Goal: Task Accomplishment & Management: Manage account settings

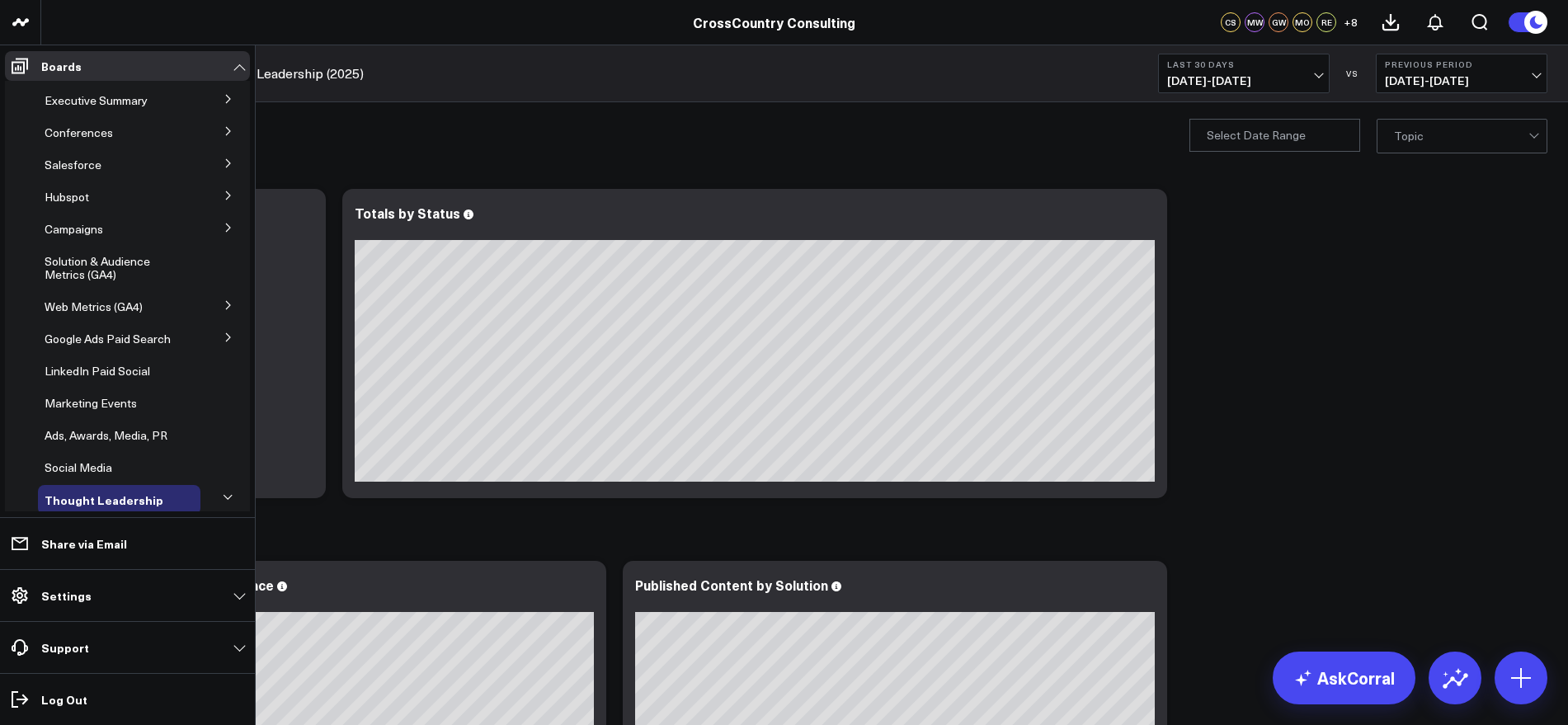
click at [224, 304] on icon at bounding box center [229, 305] width 10 height 10
click at [123, 370] on span "GA4 SCS Cloud" at bounding box center [95, 365] width 81 height 16
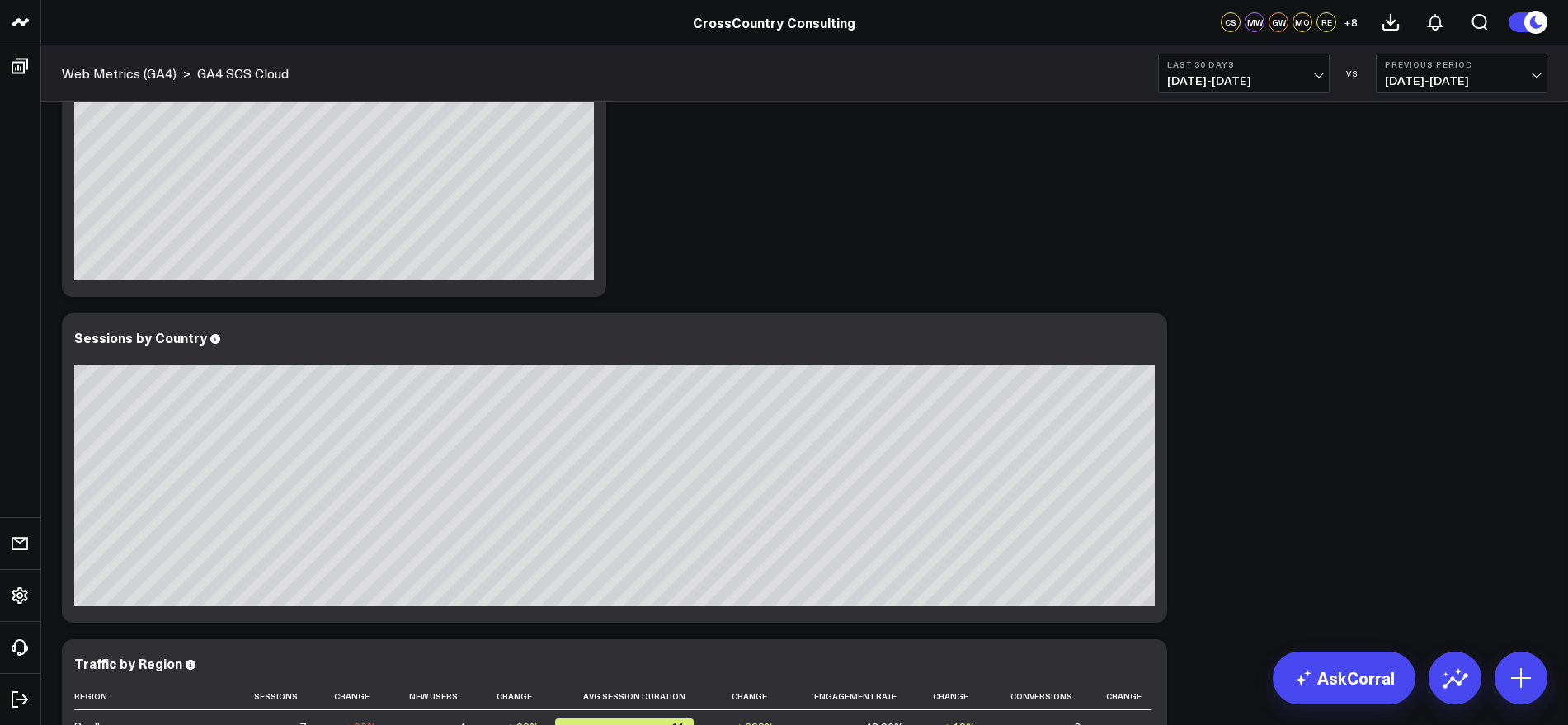
scroll to position [3013, 0]
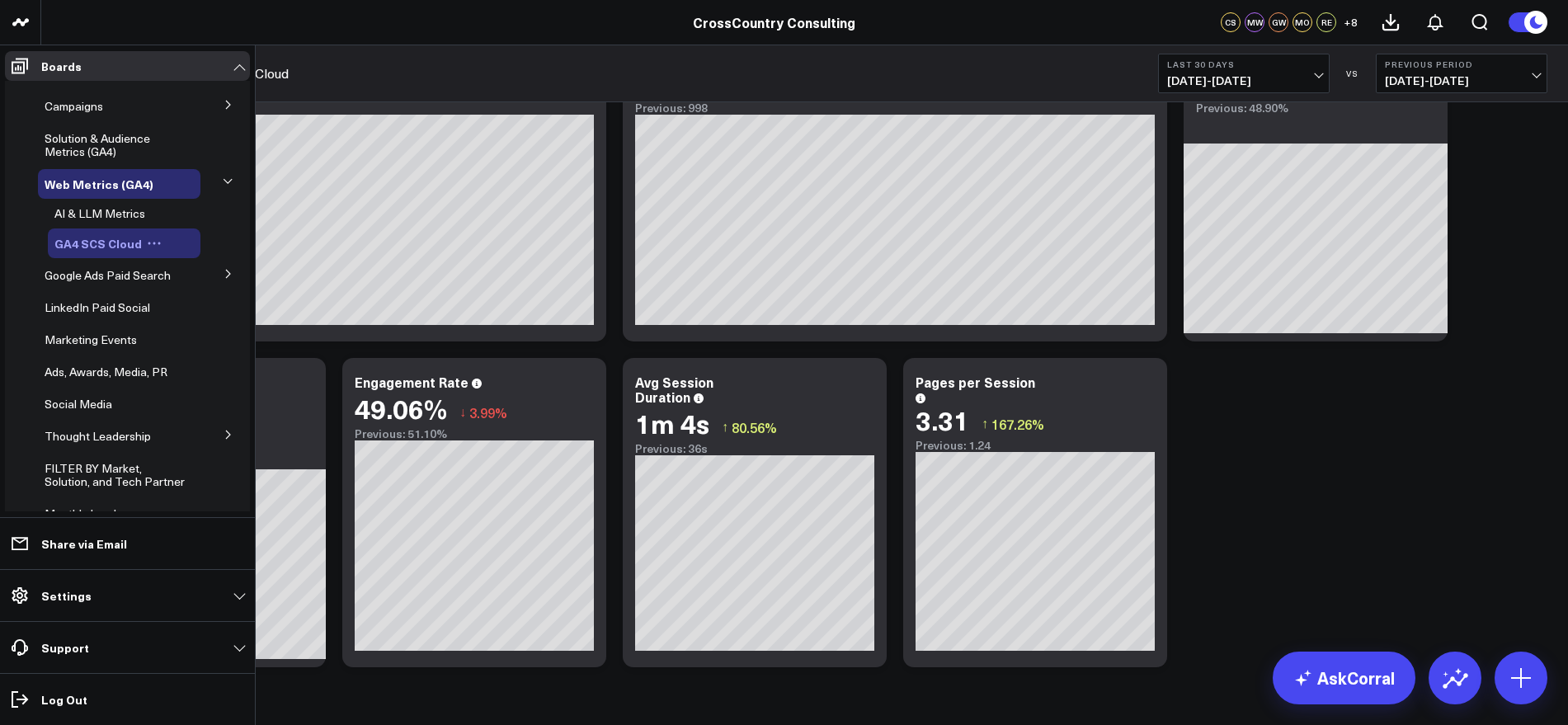
scroll to position [0, 0]
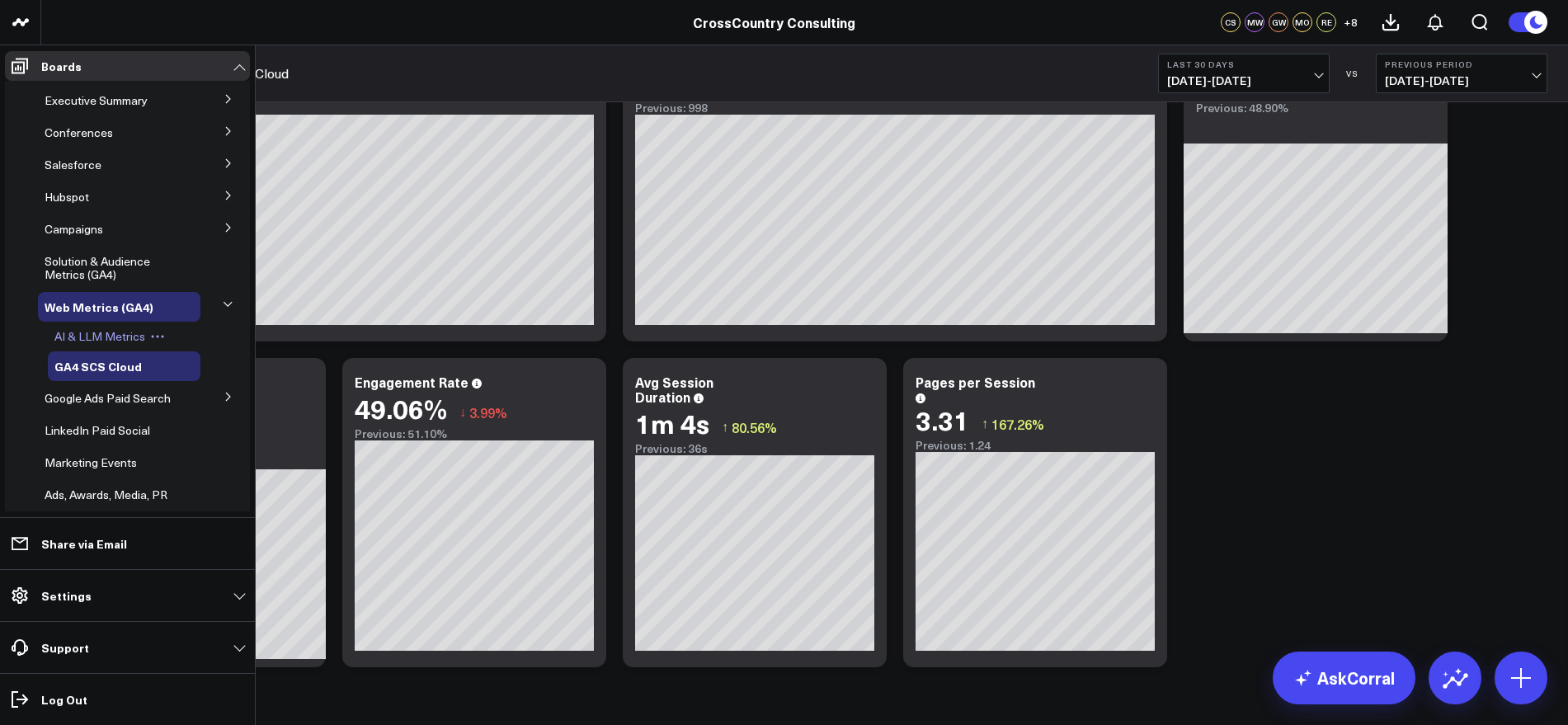
scroll to position [348, 0]
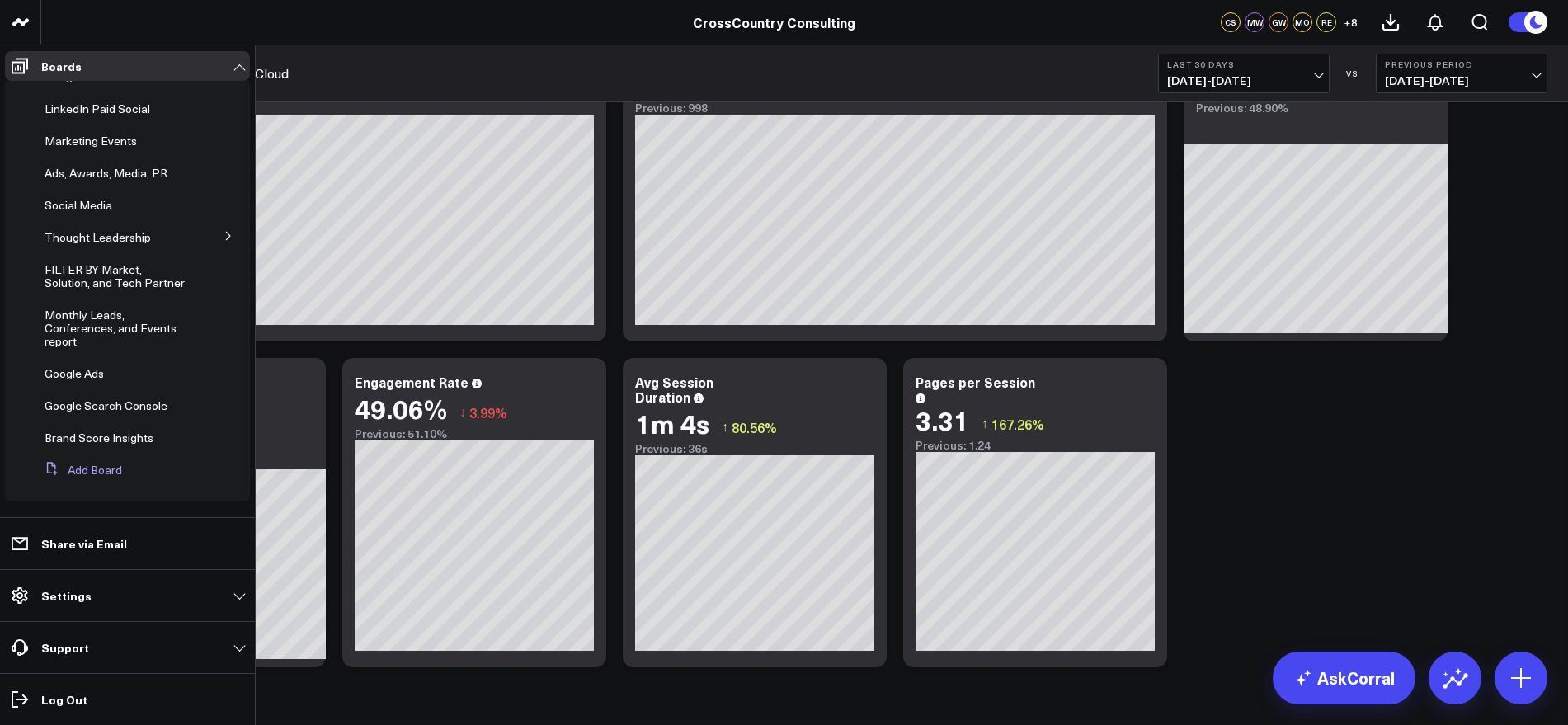
click at [97, 475] on button "Add Board" at bounding box center [79, 471] width 84 height 30
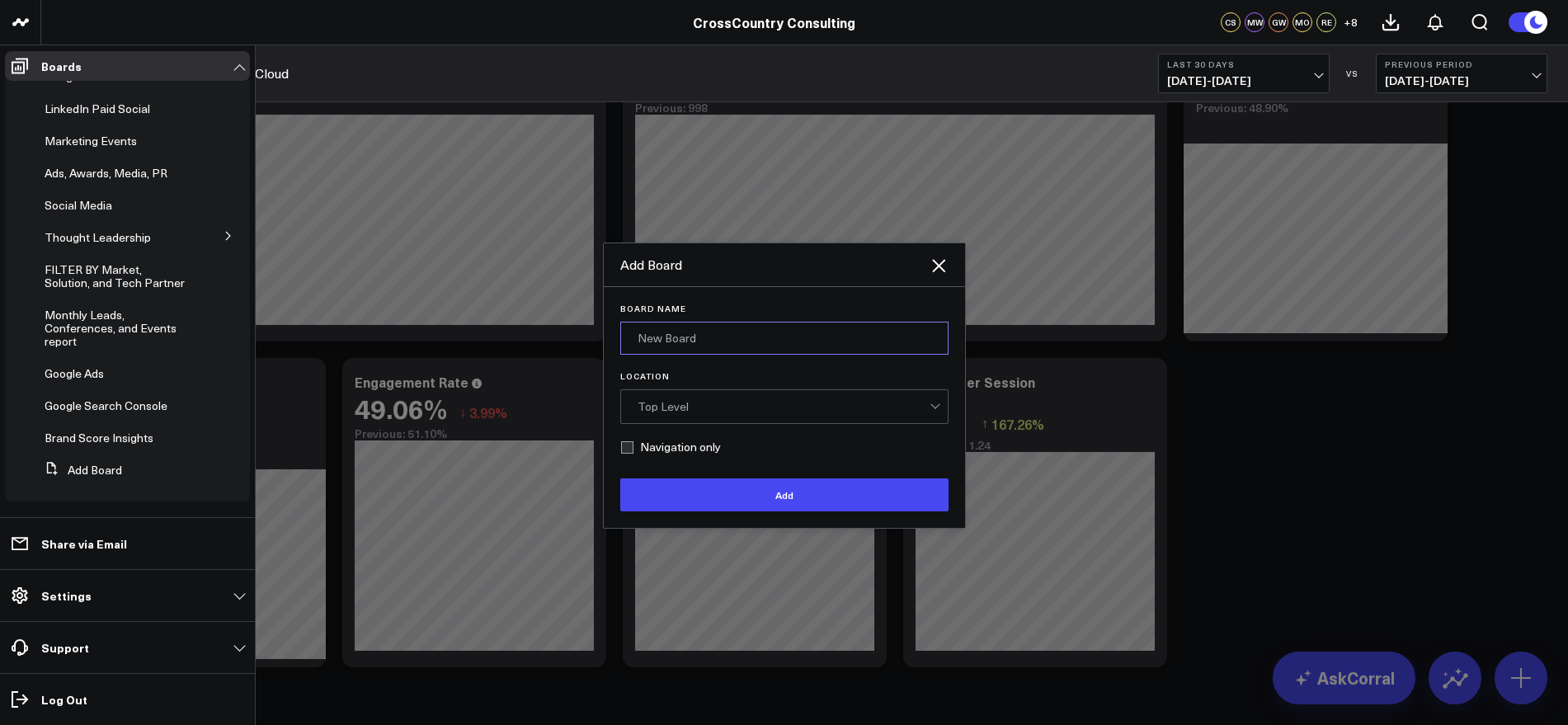
click at [684, 346] on input "Board Name" at bounding box center [784, 338] width 328 height 33
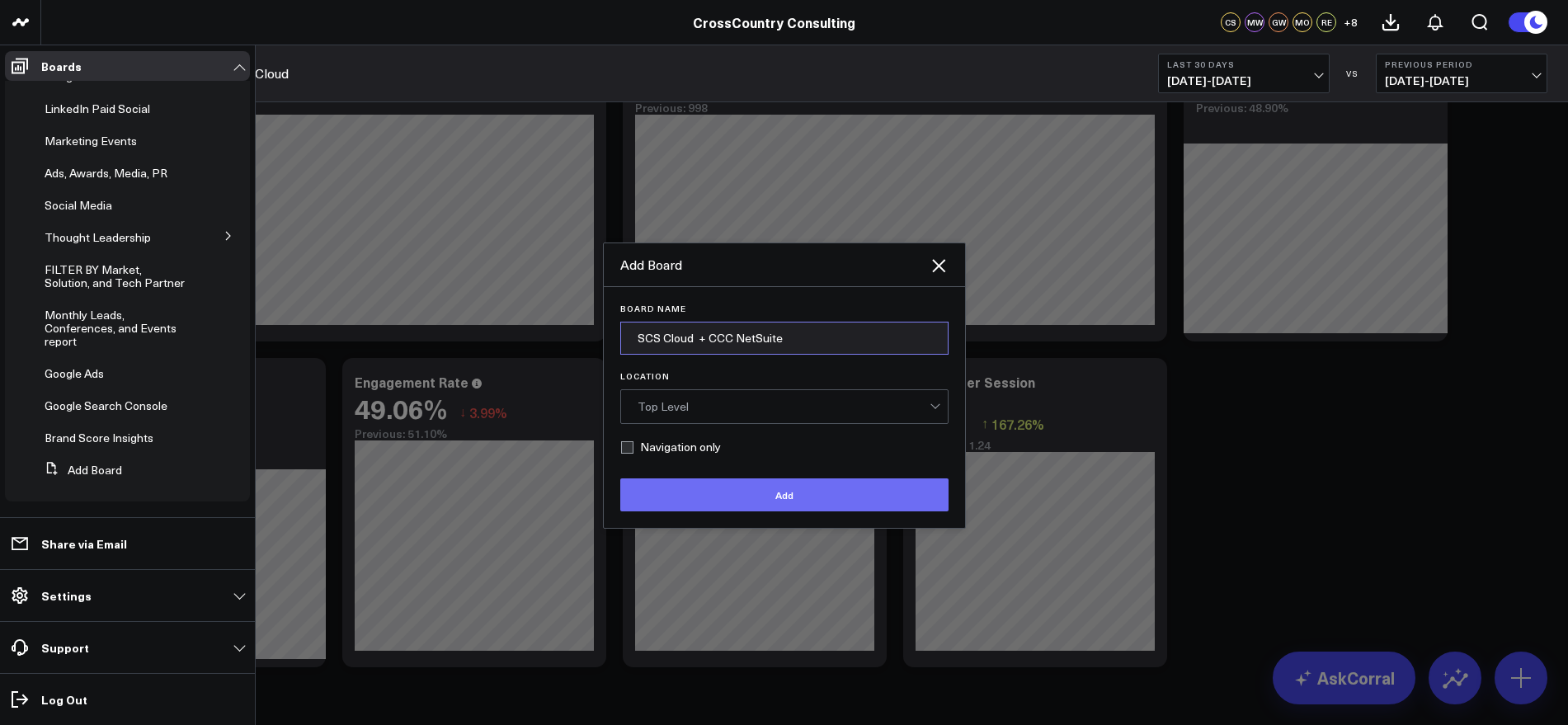
type input "SCS Cloud + CCC NetSuite"
click at [769, 496] on button "Add" at bounding box center [784, 494] width 328 height 33
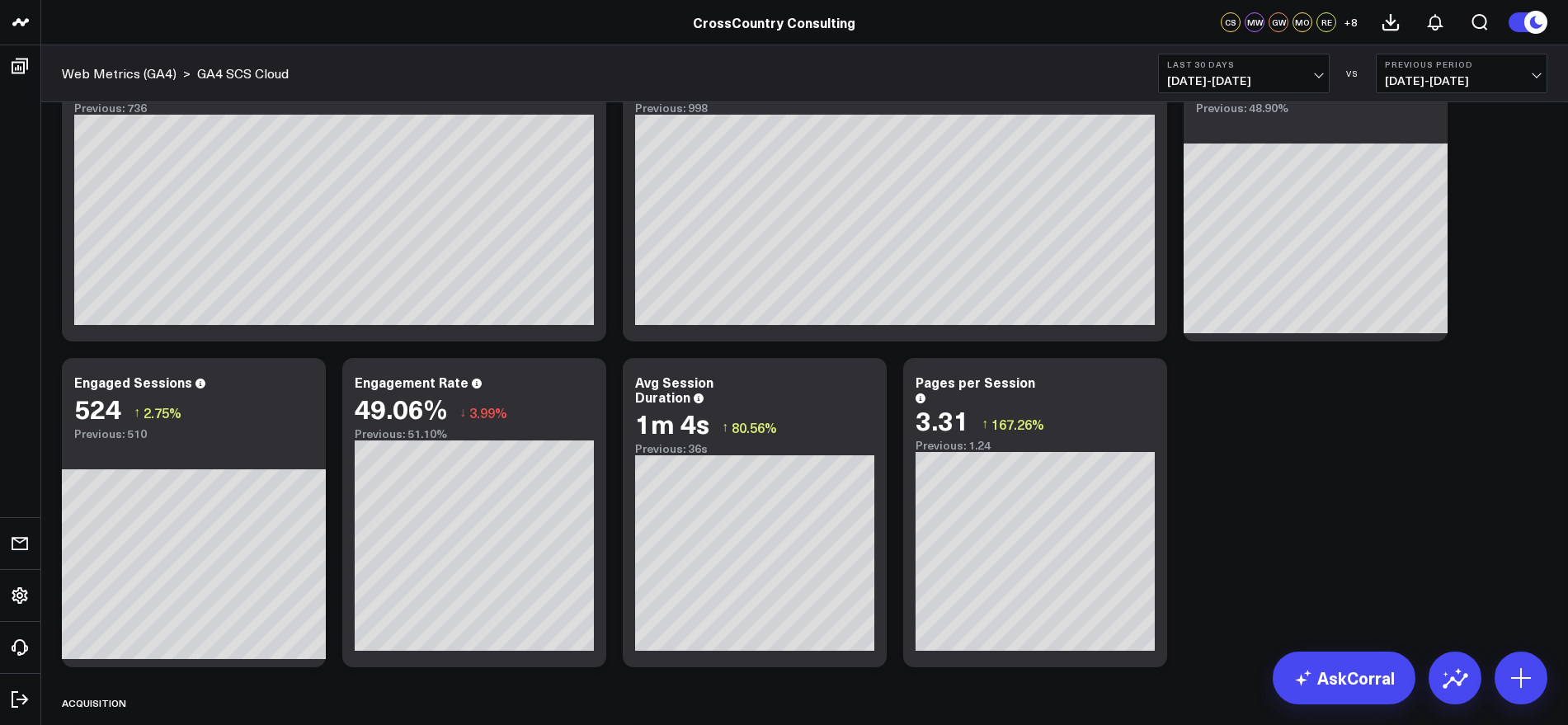
scroll to position [0, 0]
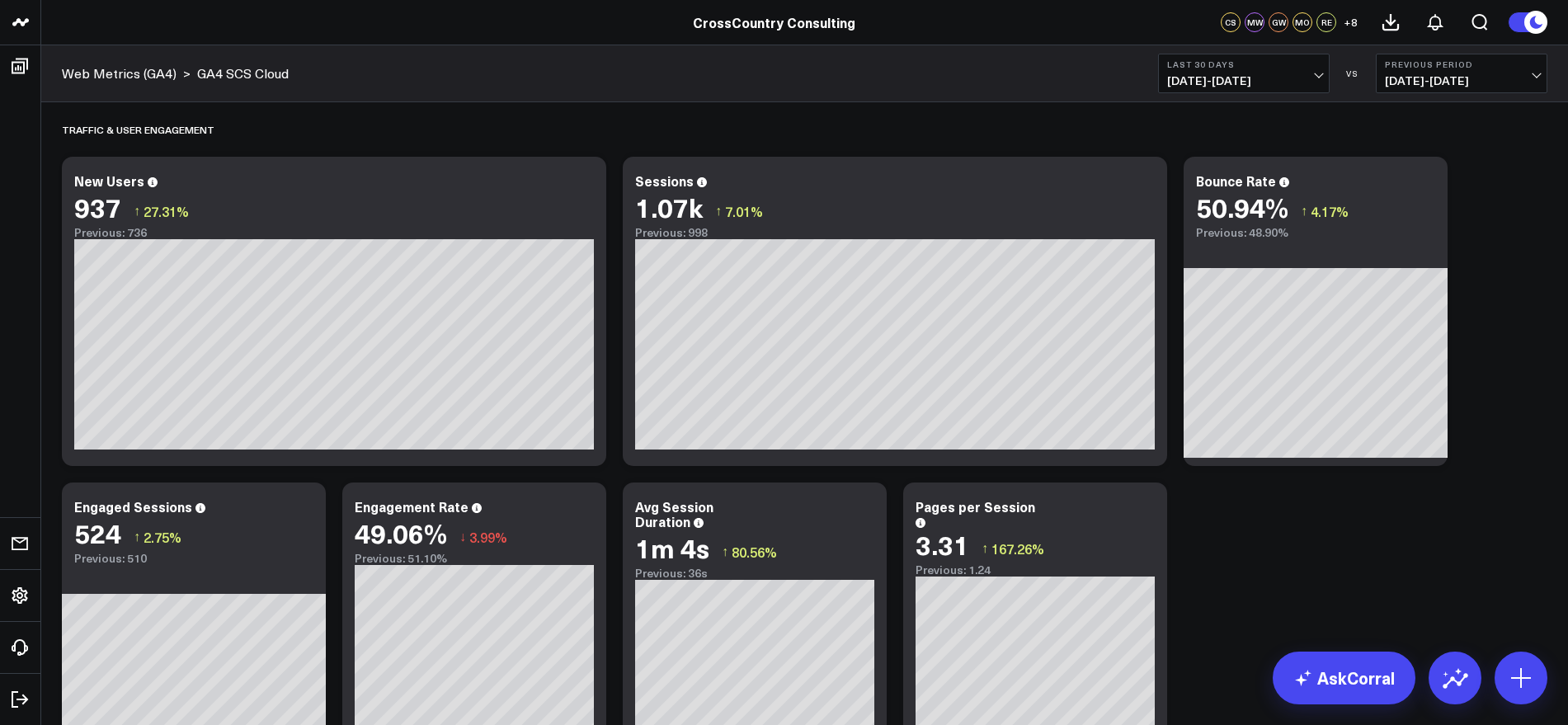
click at [1312, 82] on span "[DATE] - [DATE]" at bounding box center [1243, 81] width 153 height 13
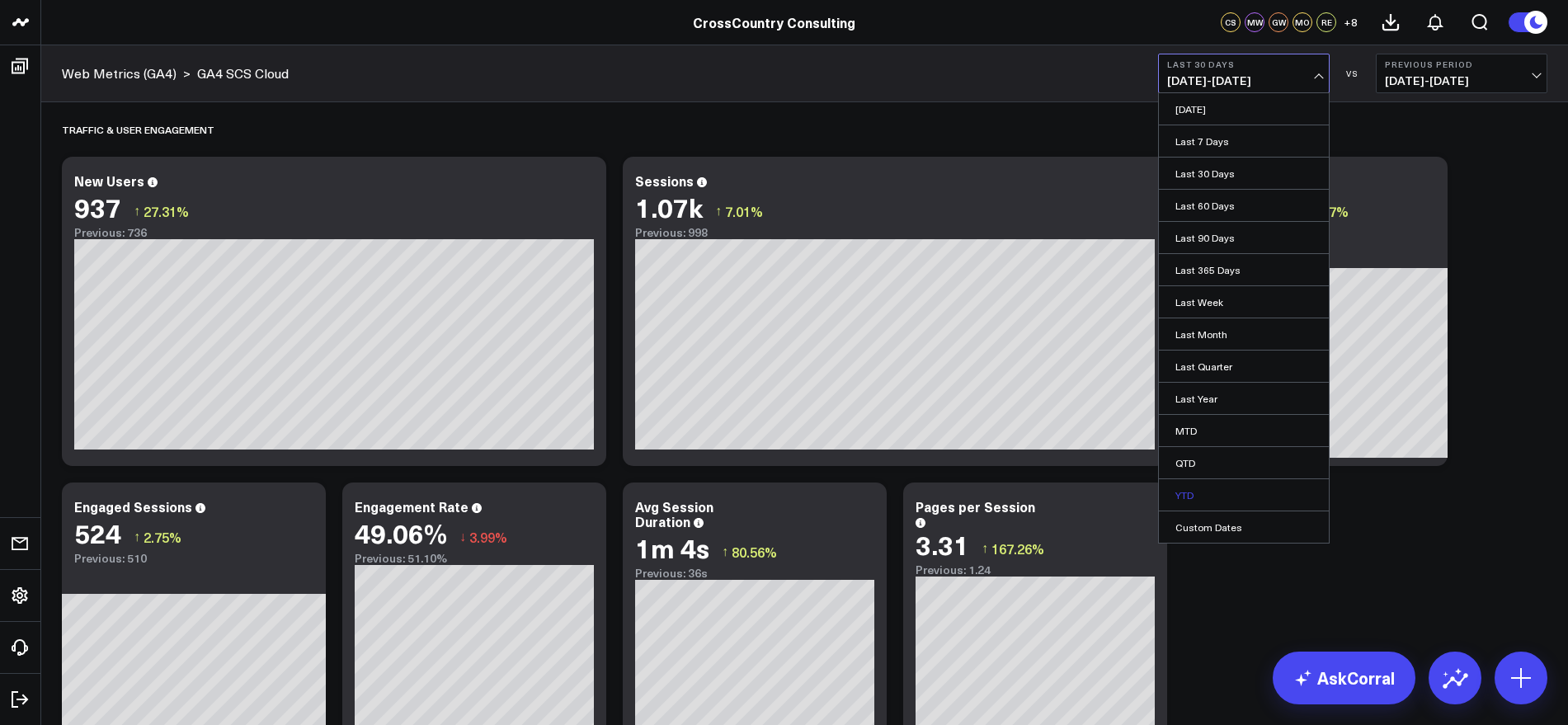
click at [1192, 493] on link "YTD" at bounding box center [1243, 494] width 170 height 31
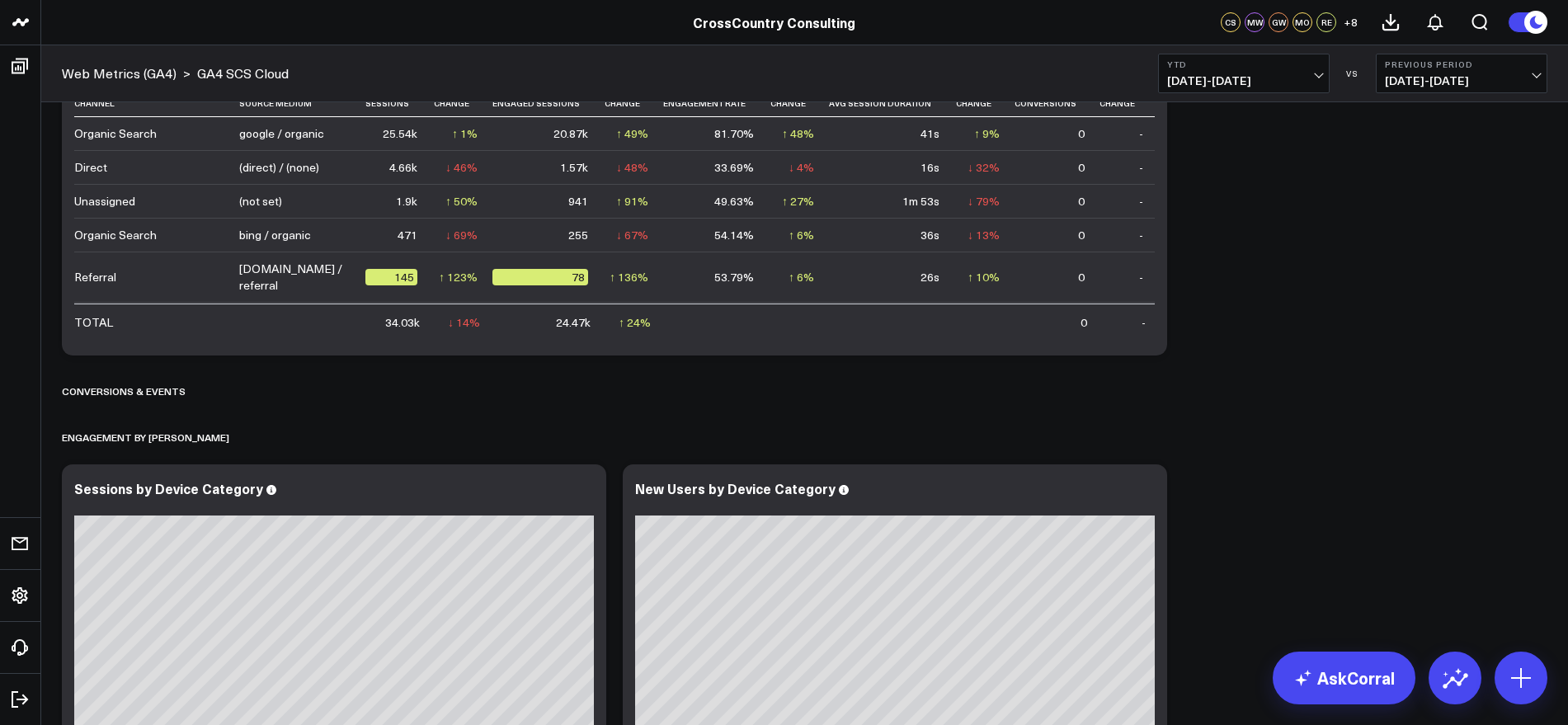
scroll to position [1651, 0]
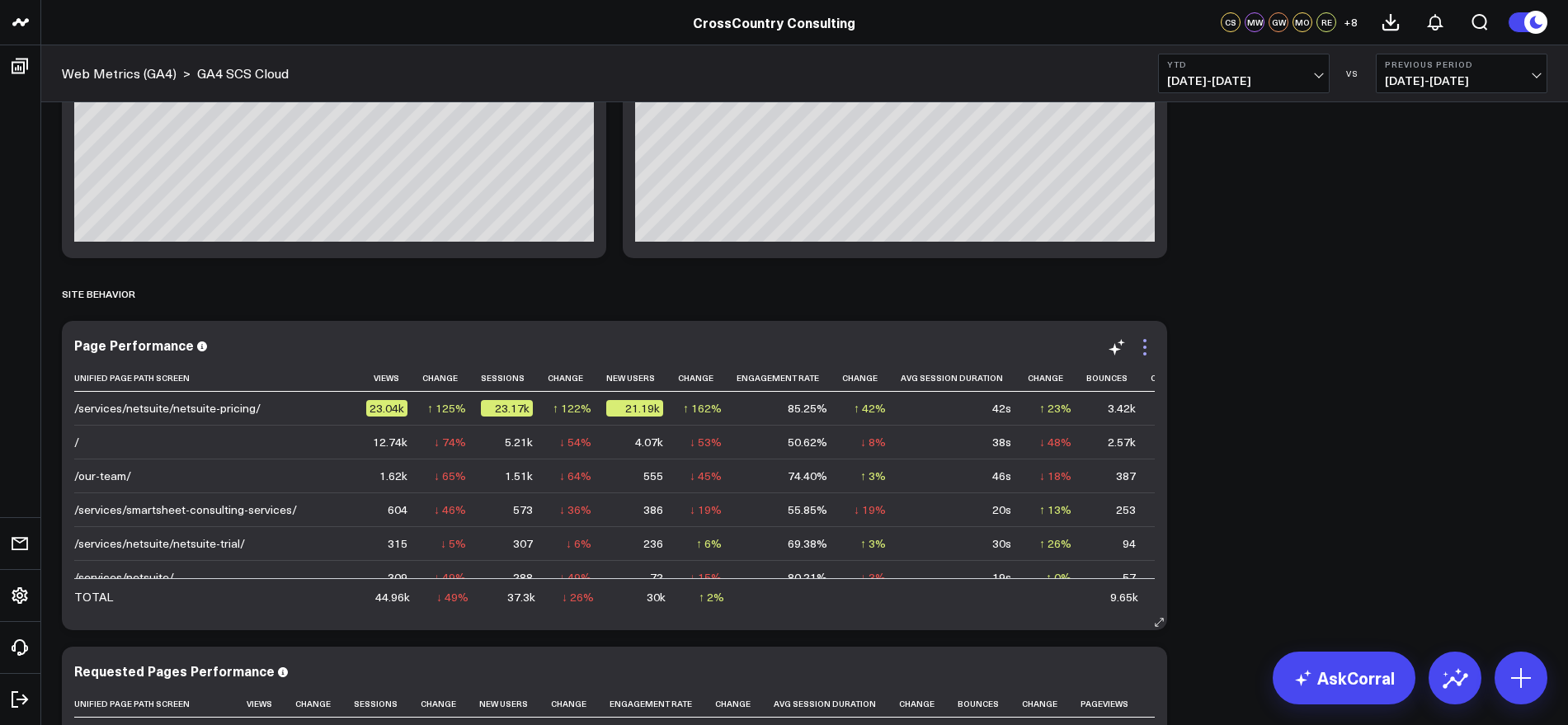
click at [1145, 349] on icon at bounding box center [1144, 346] width 20 height 20
click at [0, 0] on button "SCS Cloud + CCC NetSuite" at bounding box center [0, 0] width 0 height 0
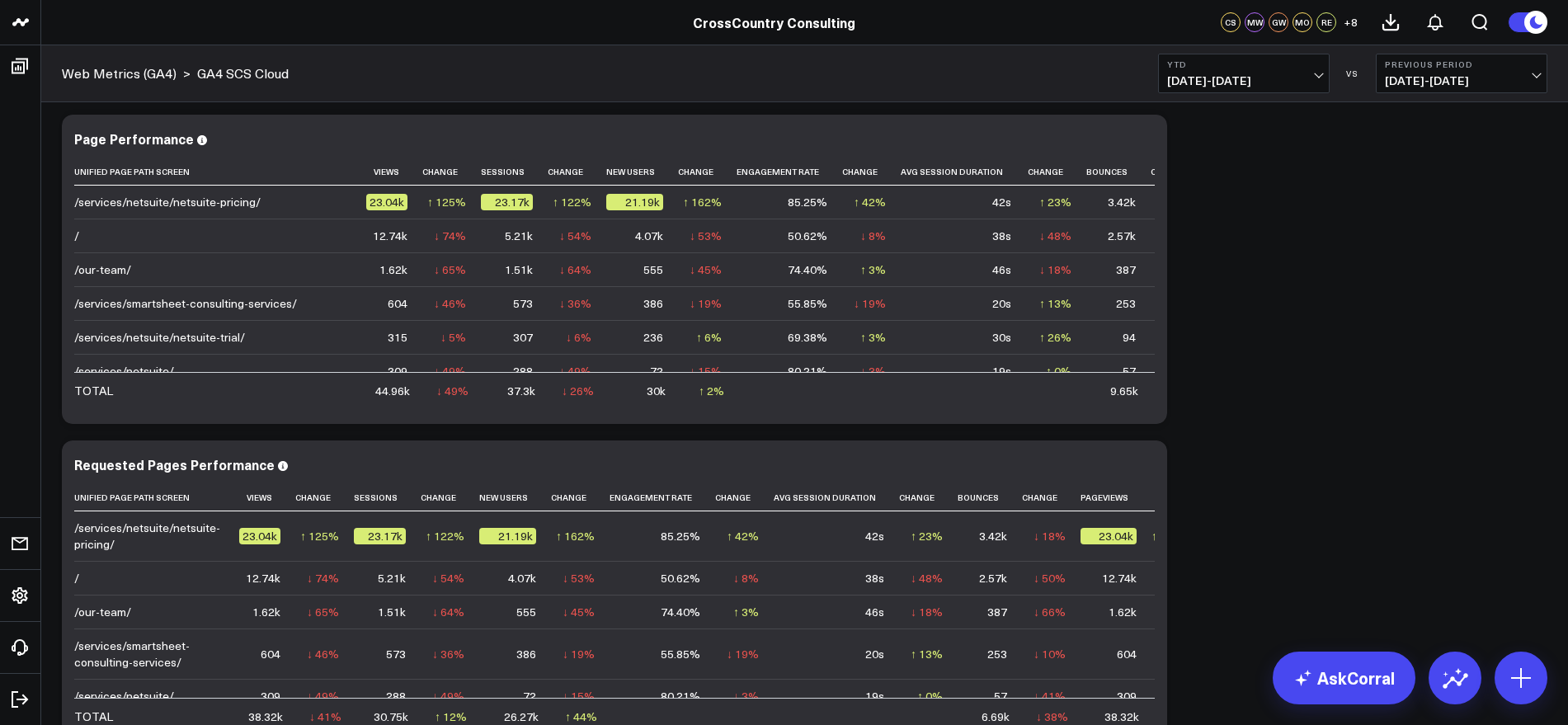
scroll to position [1960, 0]
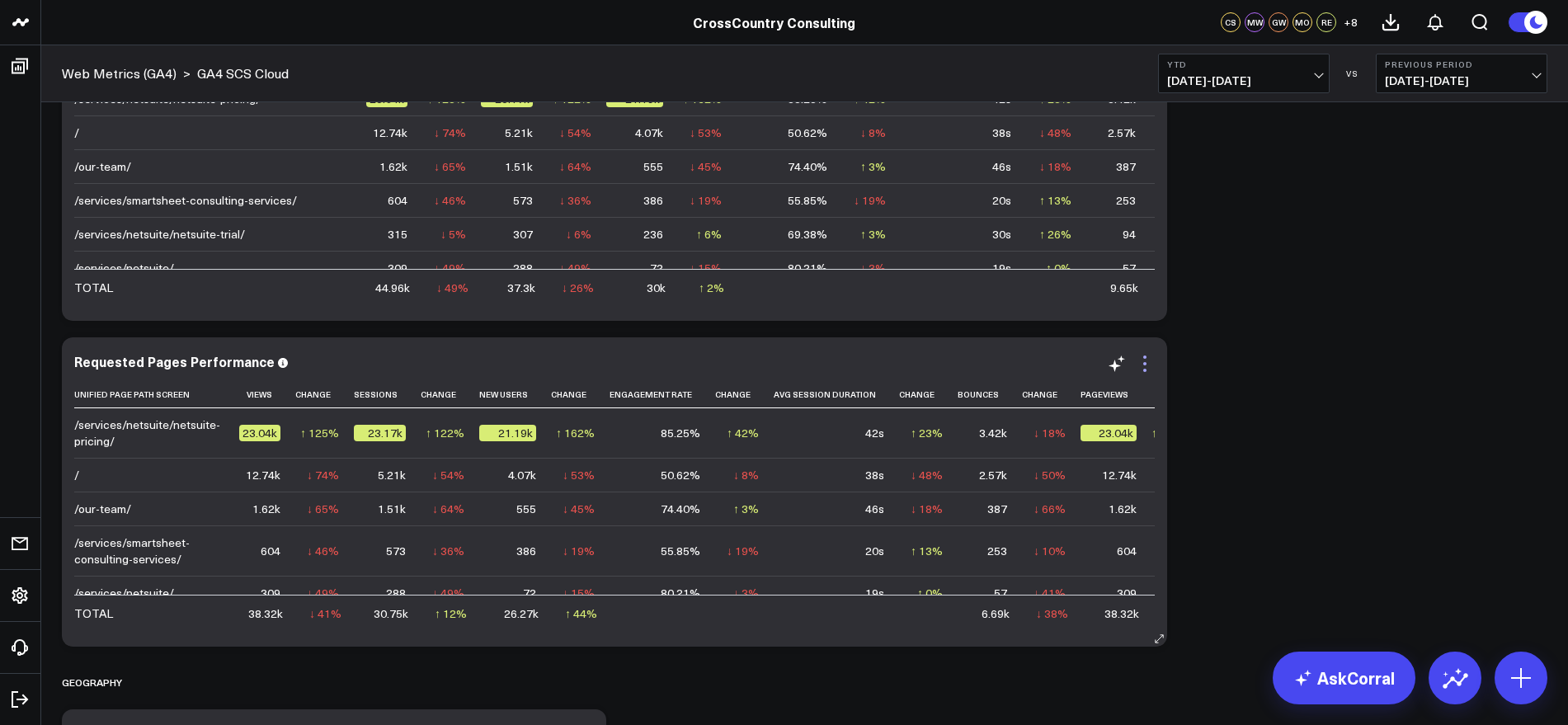
click at [1148, 368] on icon at bounding box center [1144, 363] width 20 height 20
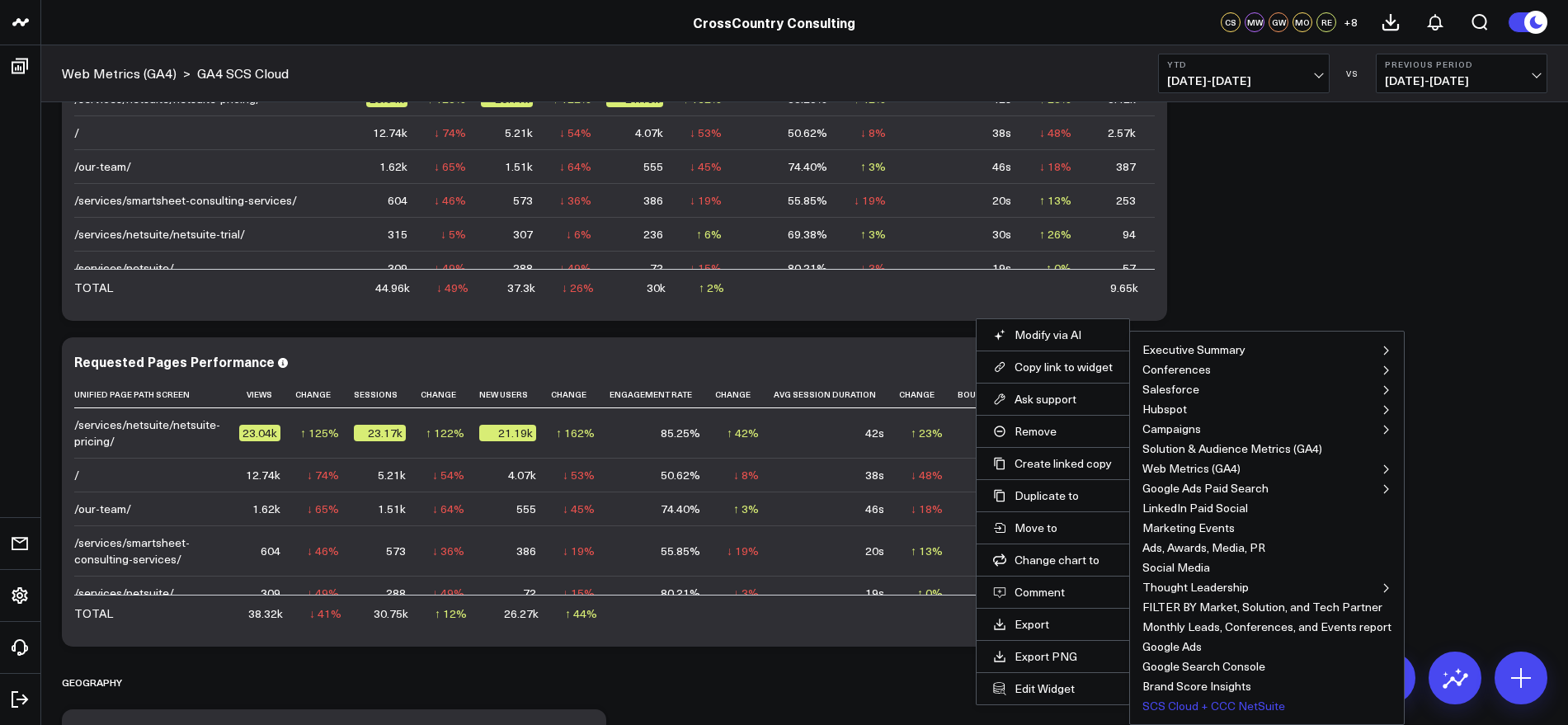
click at [1193, 705] on button "SCS Cloud + CCC NetSuite" at bounding box center [1214, 706] width 143 height 11
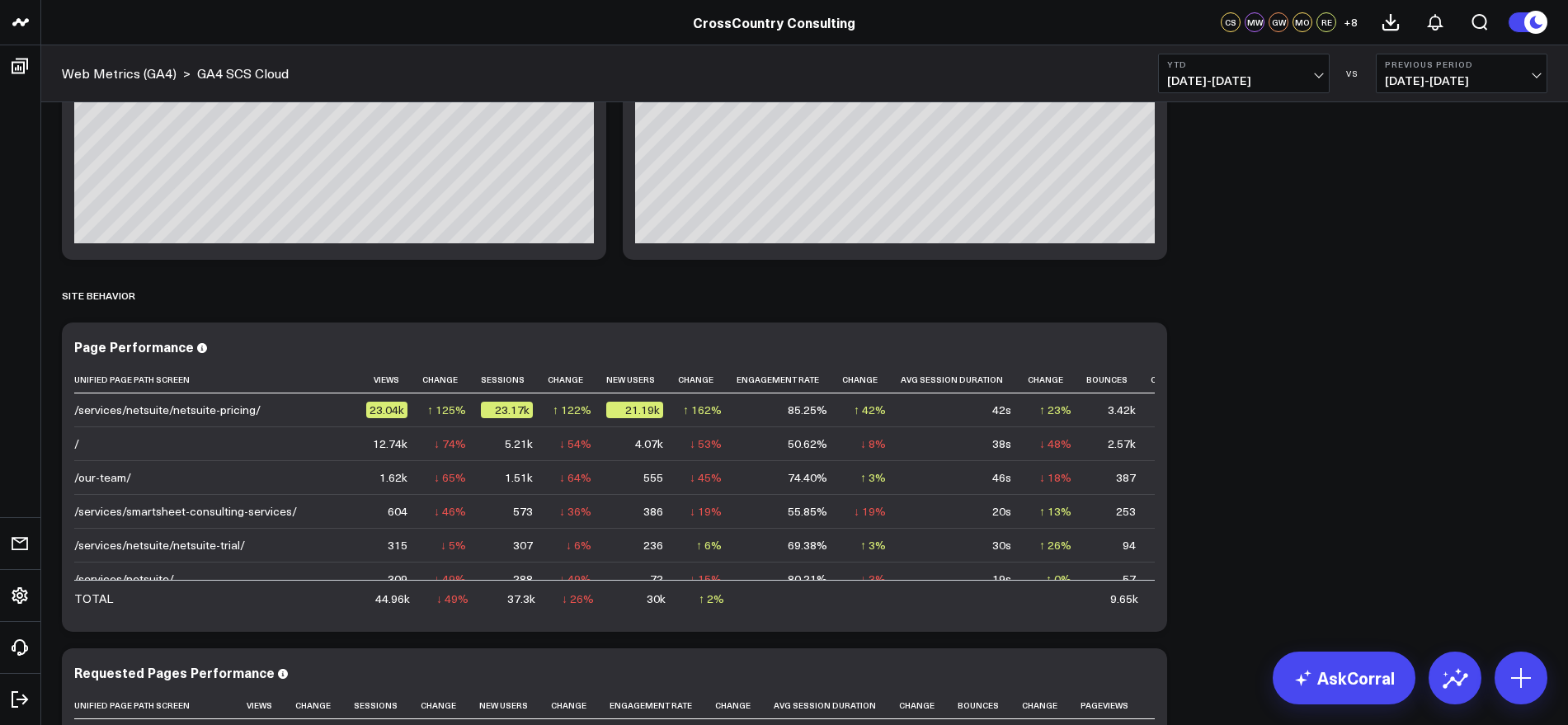
scroll to position [22, 0]
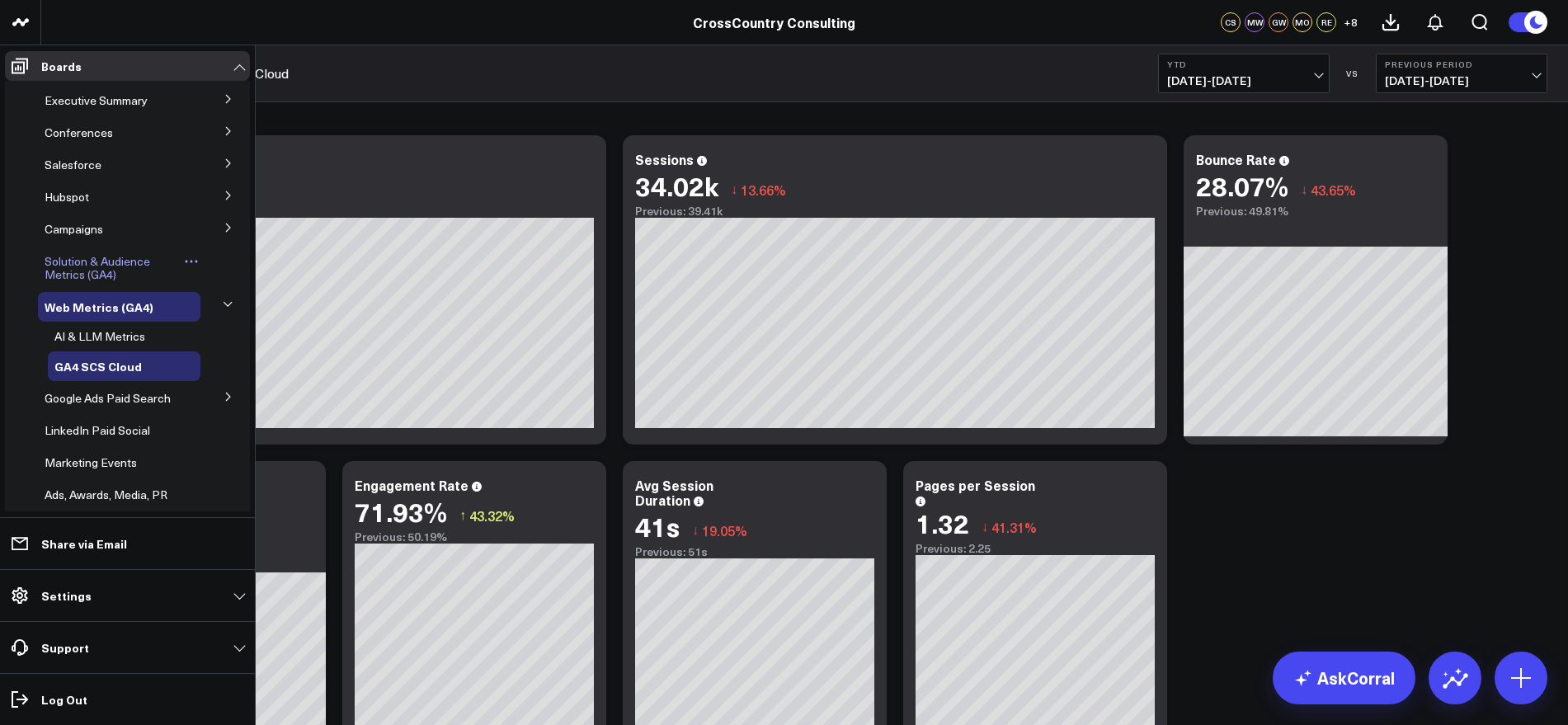
click at [112, 257] on span "Solution & Audience Metrics (GA4)" at bounding box center [97, 267] width 105 height 29
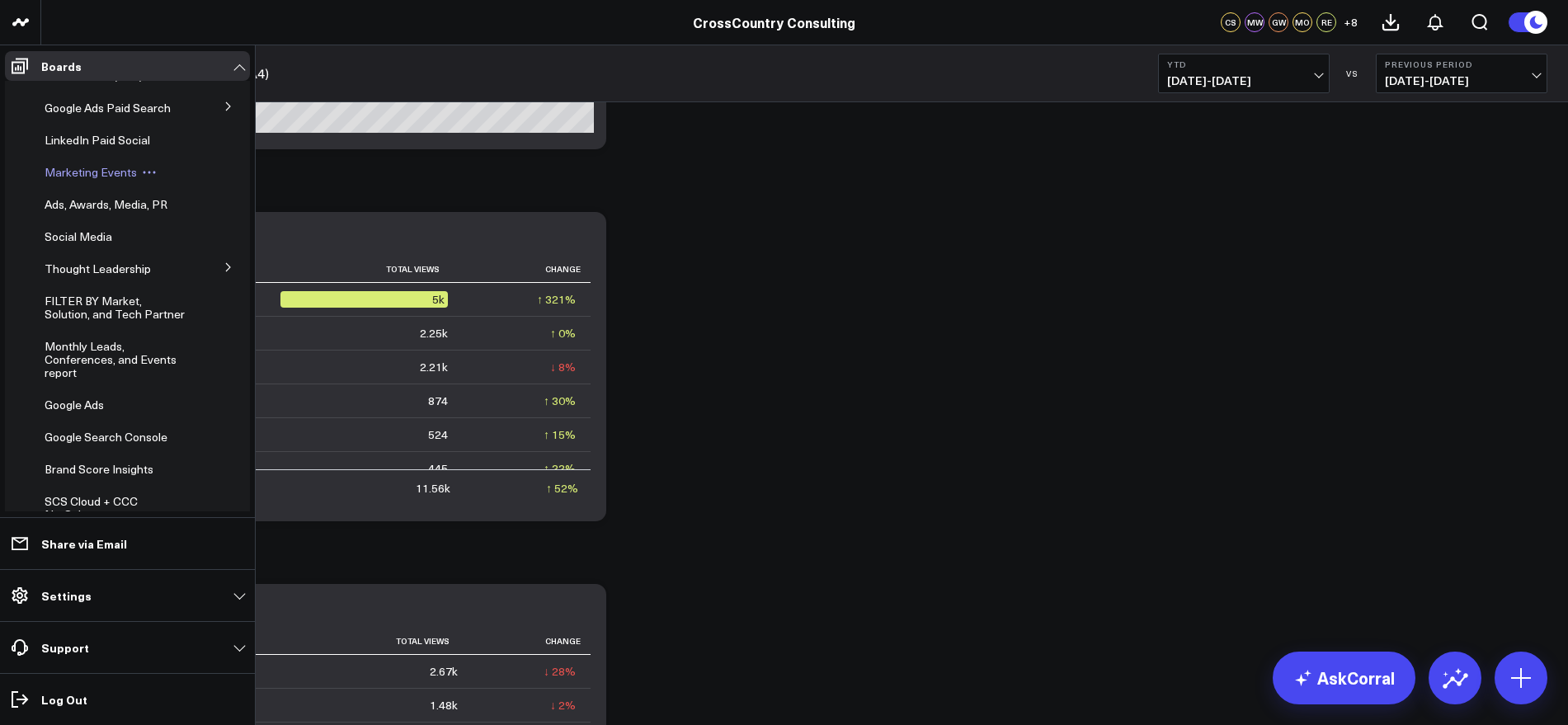
scroll to position [334, 0]
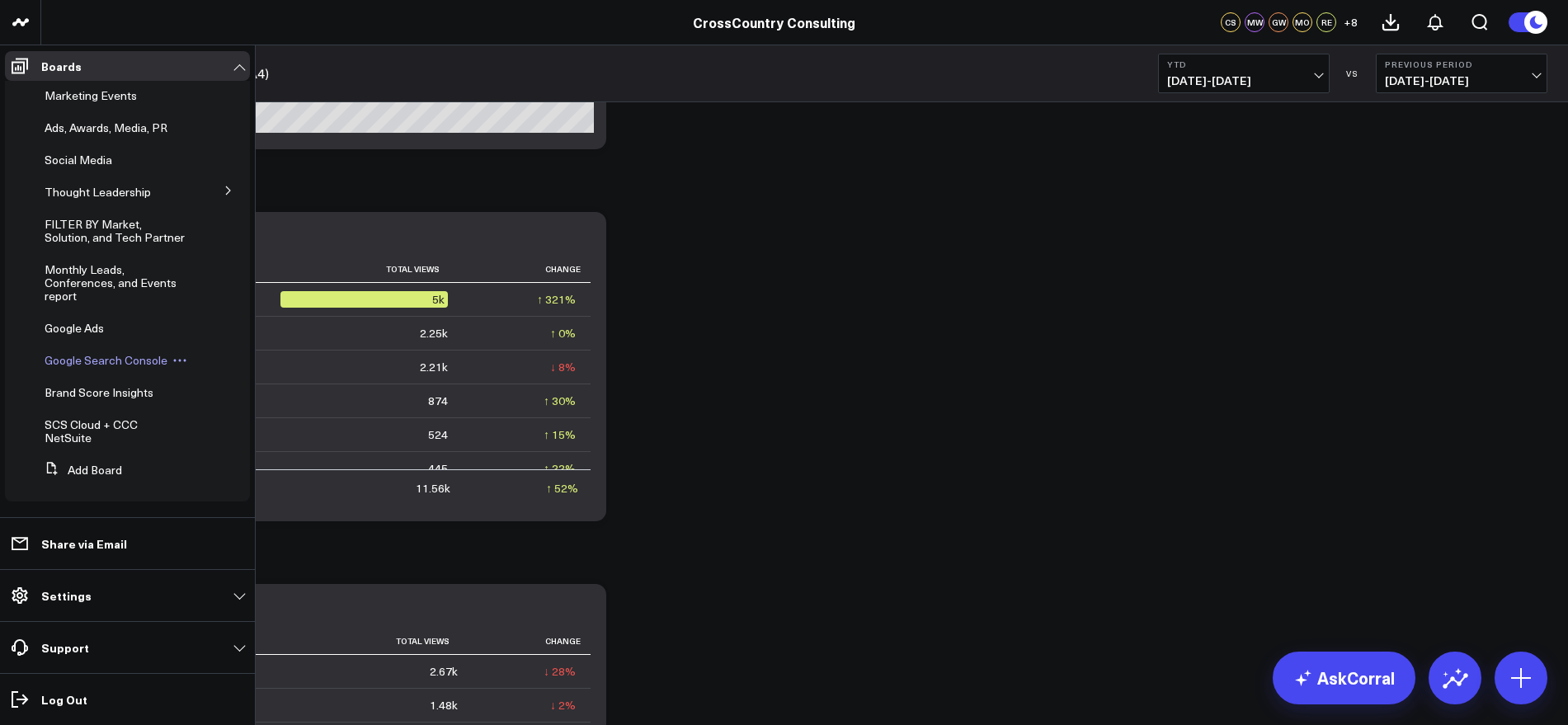
click at [117, 364] on span "Google Search Console" at bounding box center [105, 360] width 123 height 16
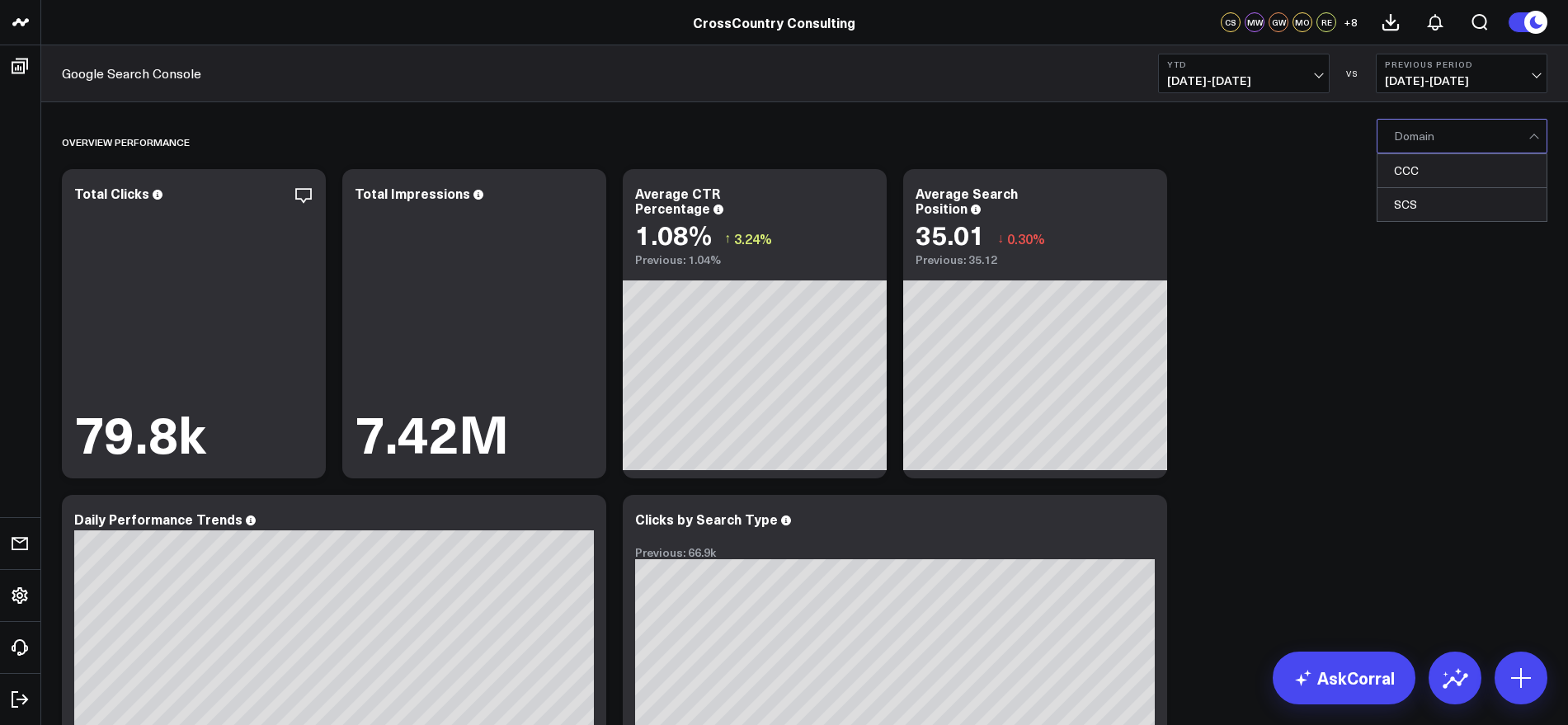
click at [1521, 136] on div at bounding box center [1461, 136] width 135 height 33
click at [1408, 207] on div "SCS" at bounding box center [1463, 204] width 169 height 33
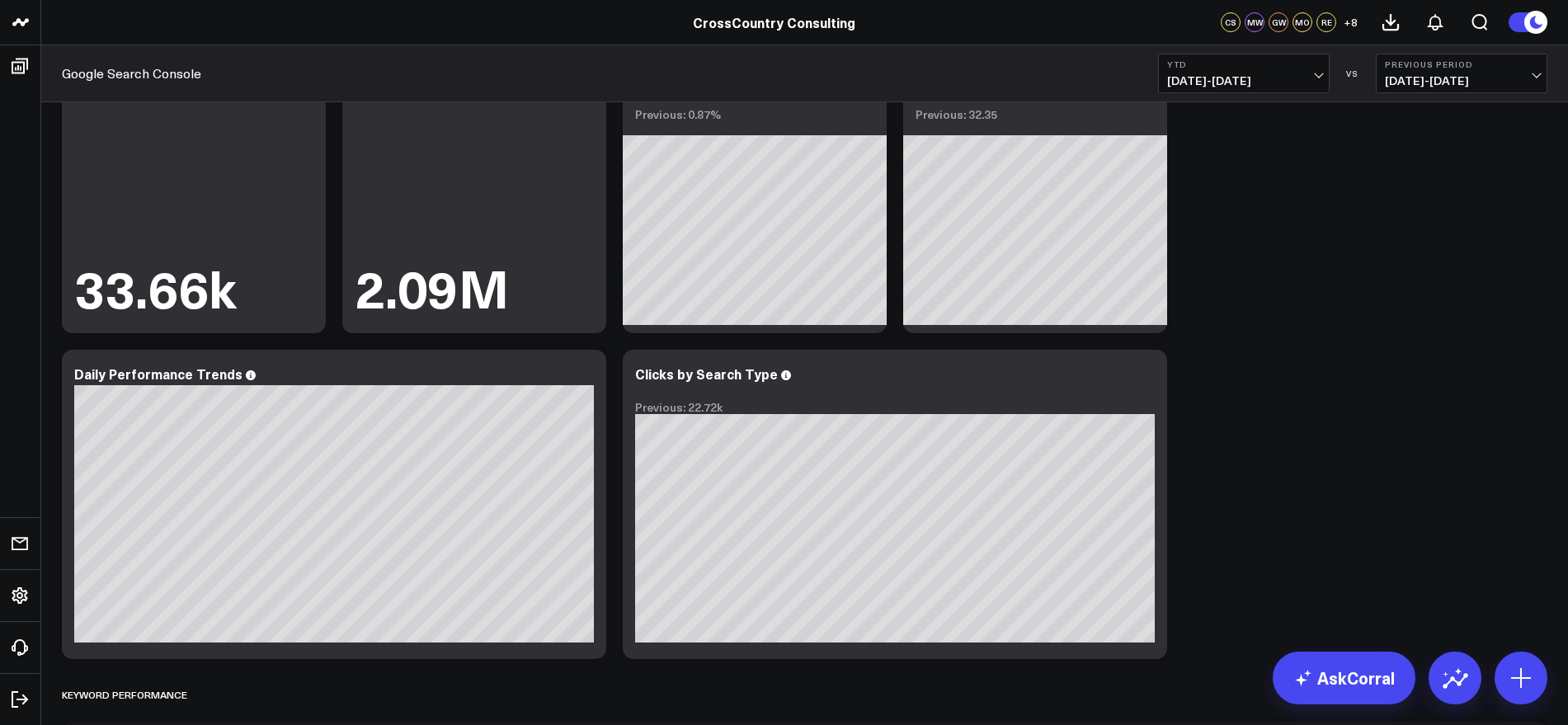
scroll to position [206, 0]
